Goal: Check status: Check status

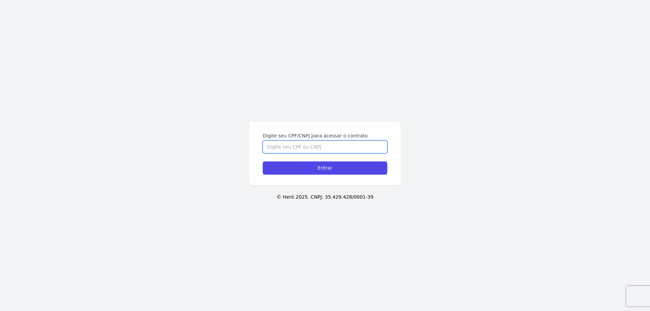
click at [341, 149] on input "Digite seu CPF/CNPJ para acessar o contrato" at bounding box center [325, 147] width 125 height 13
type input "50062424858"
click at [329, 168] on input "Entrar" at bounding box center [325, 168] width 125 height 13
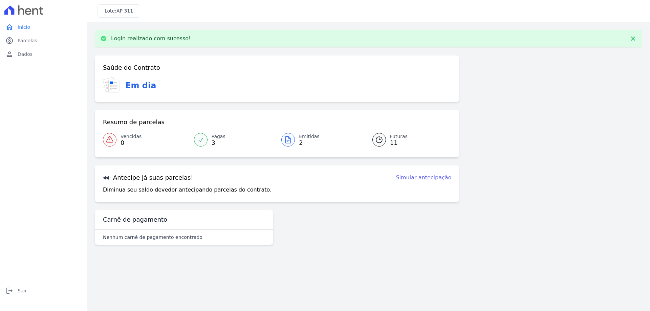
click at [294, 142] on div at bounding box center [288, 140] width 14 height 14
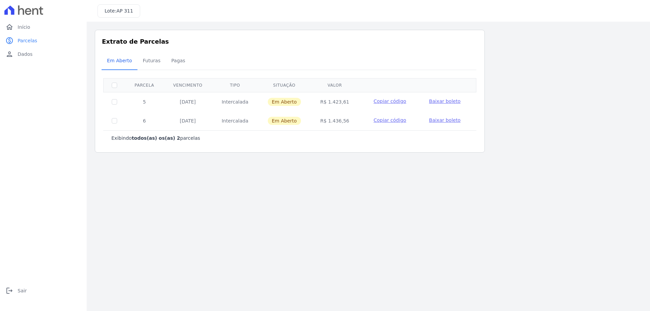
click at [445, 102] on span "Baixar boleto" at bounding box center [445, 101] width 32 height 5
click at [512, 104] on div "Listagem de parcelas Baixar PDF Extrato de Parcelas Em [GEOGRAPHIC_DATA] Futura…" at bounding box center [368, 91] width 547 height 123
